Goal: Task Accomplishment & Management: Use online tool/utility

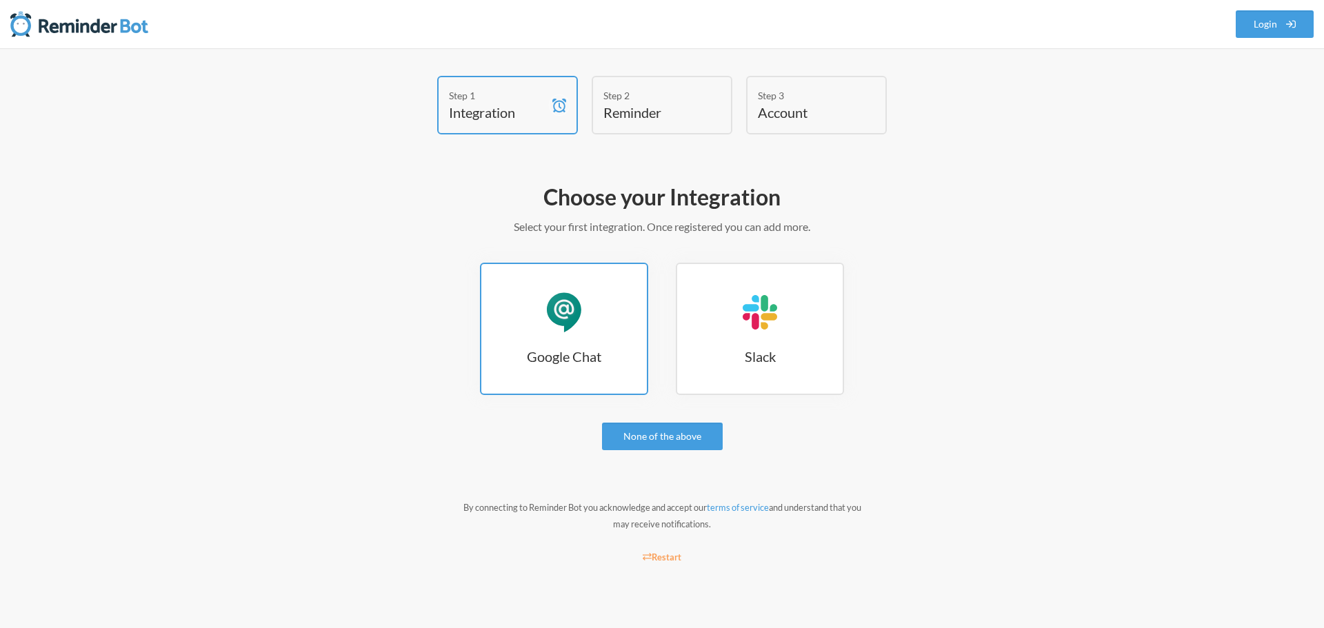
click at [552, 303] on div "Google Chat" at bounding box center [563, 312] width 41 height 41
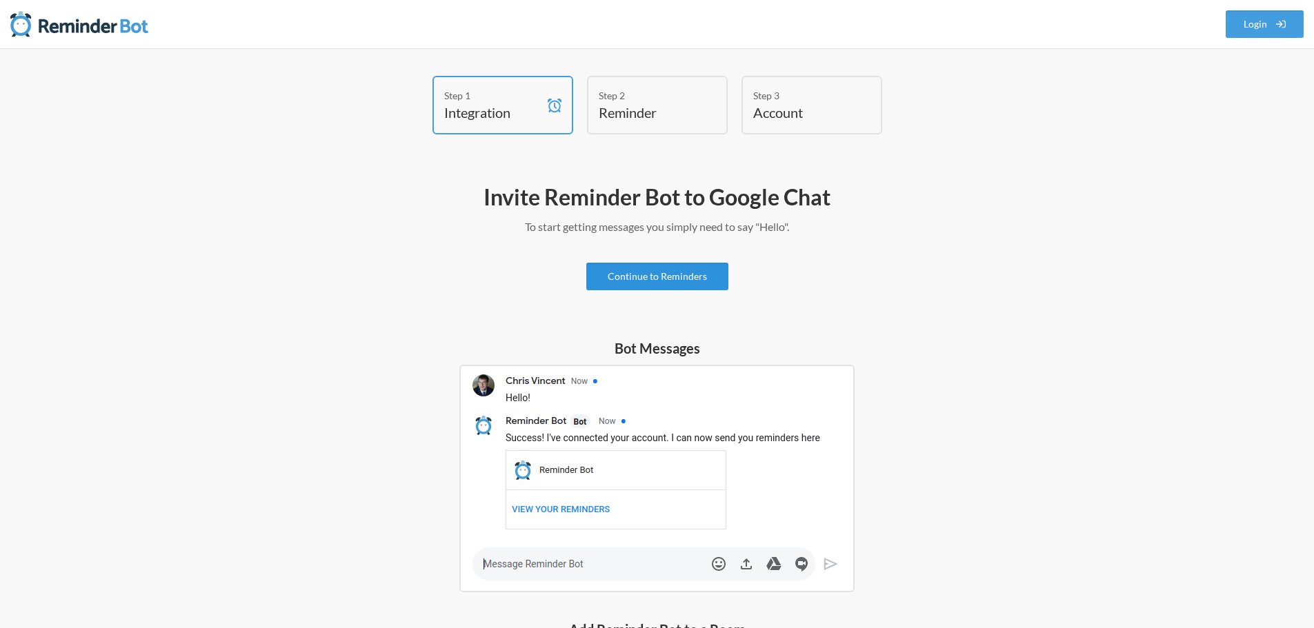
click at [642, 284] on link "Continue to Reminders" at bounding box center [657, 277] width 142 height 28
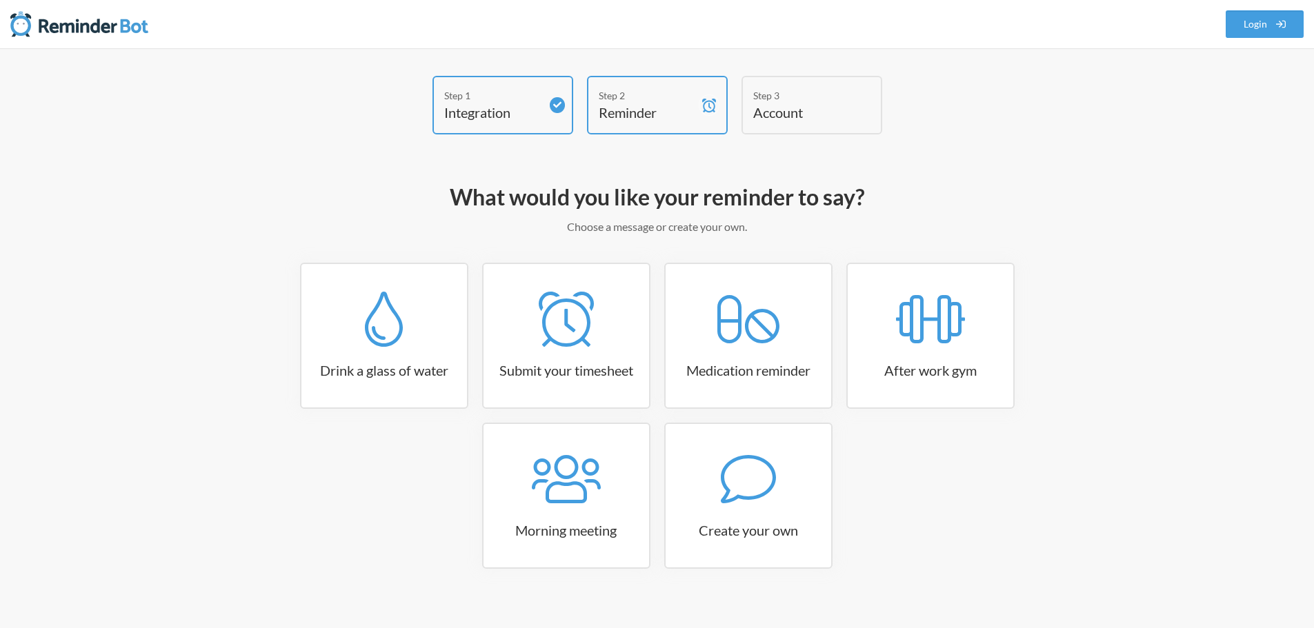
scroll to position [17, 0]
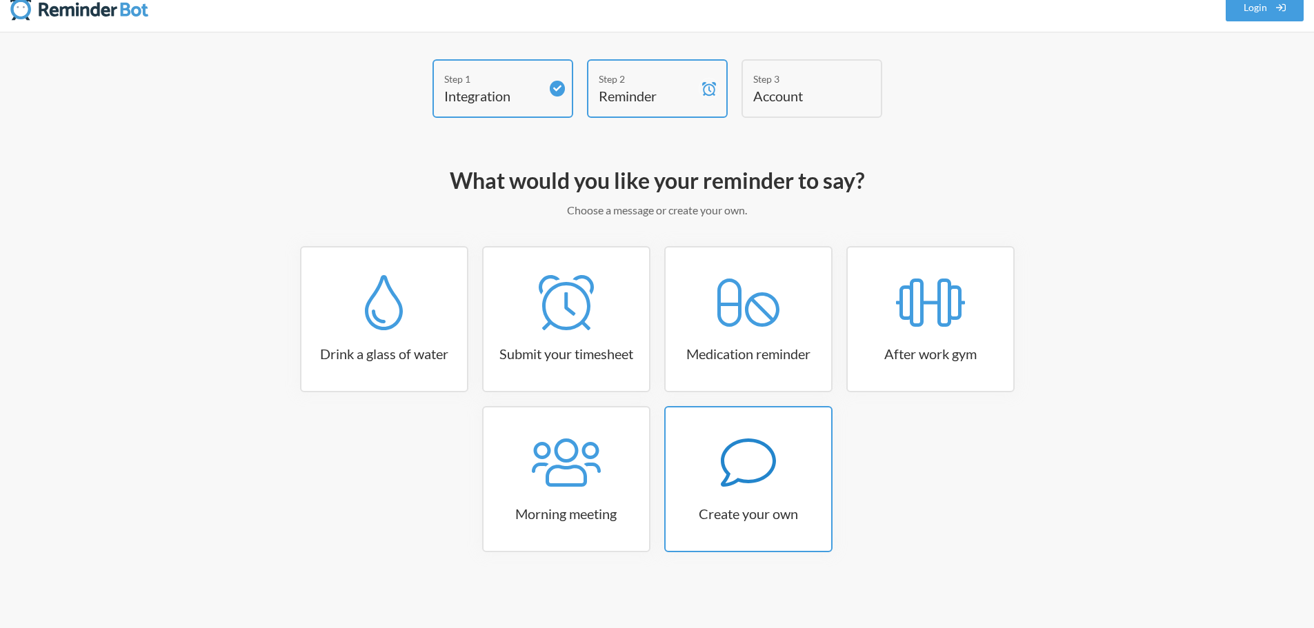
click at [754, 518] on h3 "Create your own" at bounding box center [748, 513] width 166 height 19
select select "09:30:00"
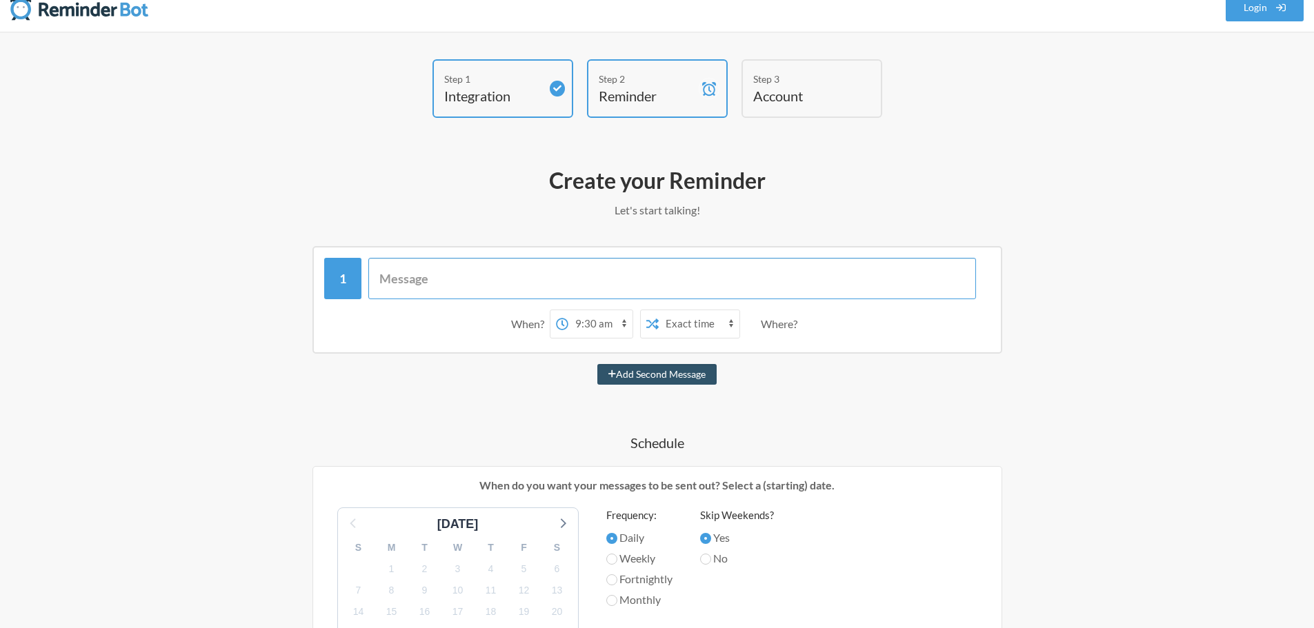
click at [497, 284] on input "text" at bounding box center [672, 278] width 608 height 41
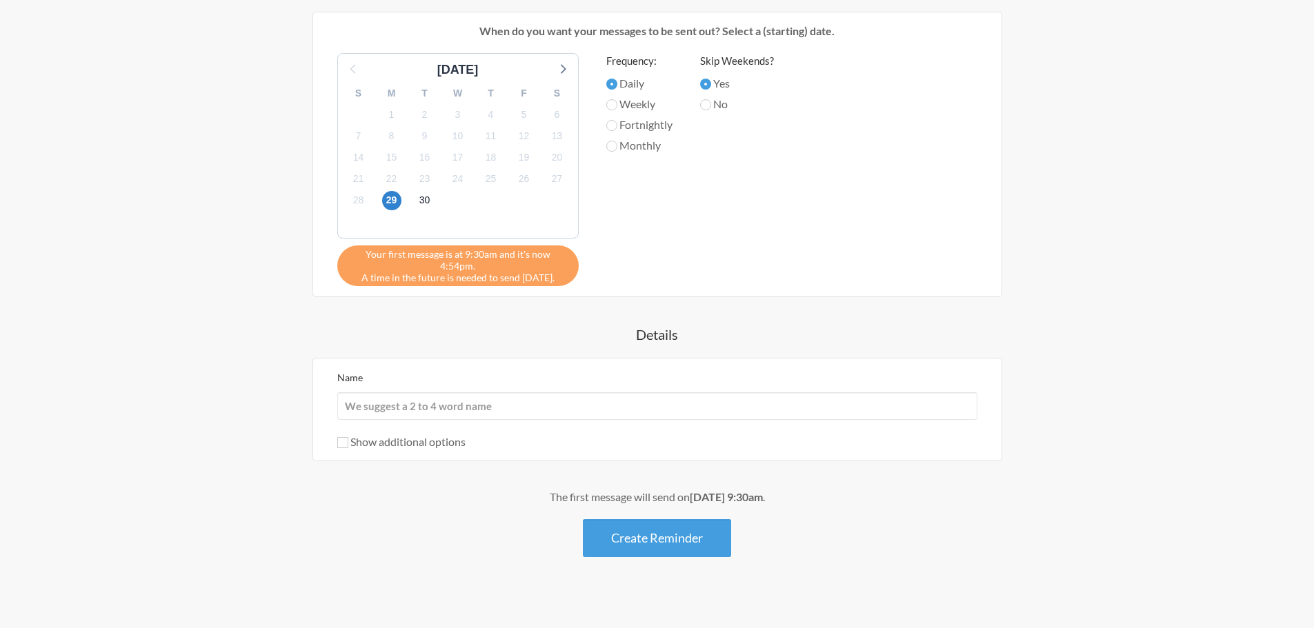
scroll to position [126, 0]
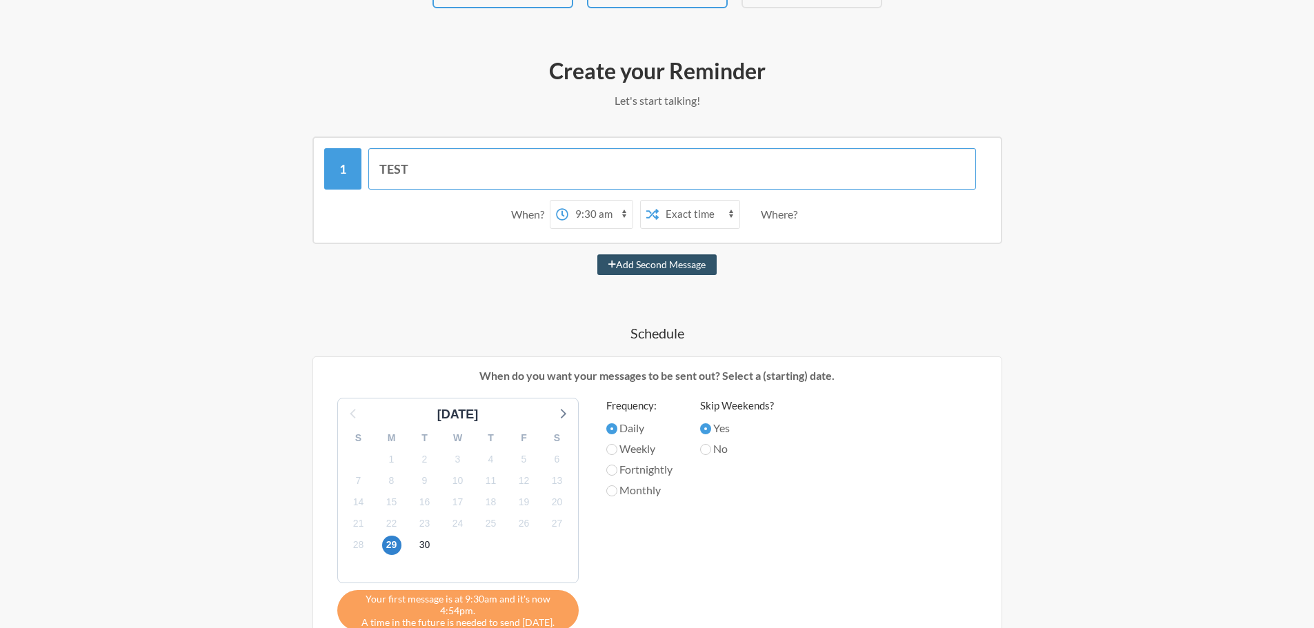
type input "TEST"
click at [210, 430] on div "Step 1 Integration Step 2 Reminder Step 3 Account What would you like your remi…" at bounding box center [657, 453] width 1314 height 1063
